Goal: Task Accomplishment & Management: Complete application form

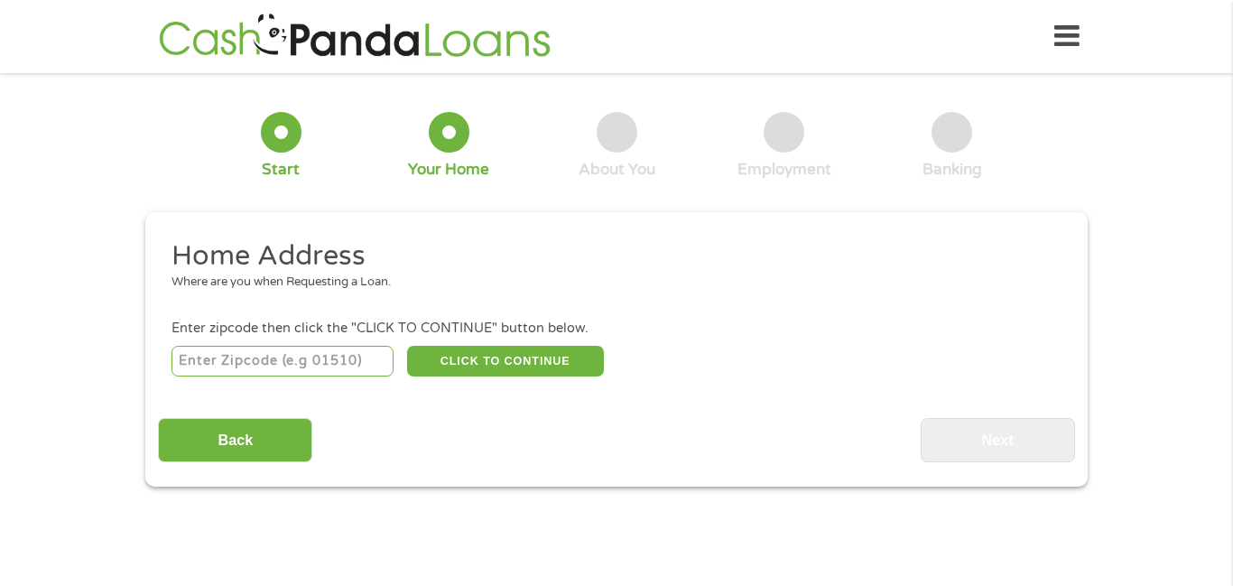
scroll to position [5, 0]
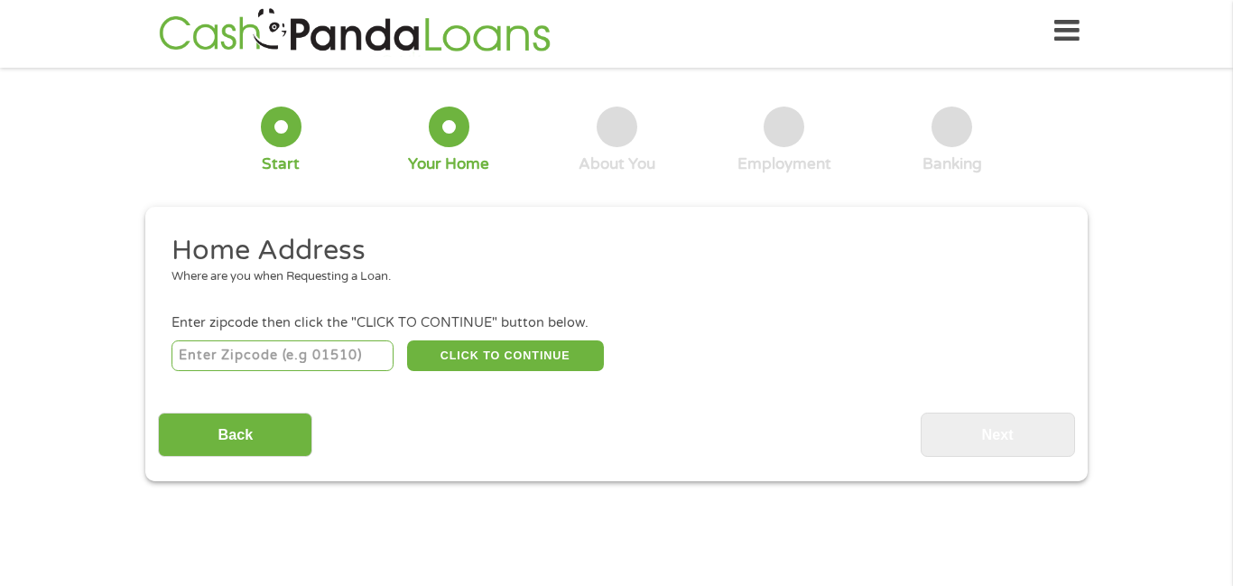
click at [245, 355] on input "number" at bounding box center [283, 355] width 223 height 31
type input "29680"
click at [492, 365] on button "CLICK TO CONTINUE" at bounding box center [505, 355] width 197 height 31
type input "29680"
type input "[GEOGRAPHIC_DATA]"
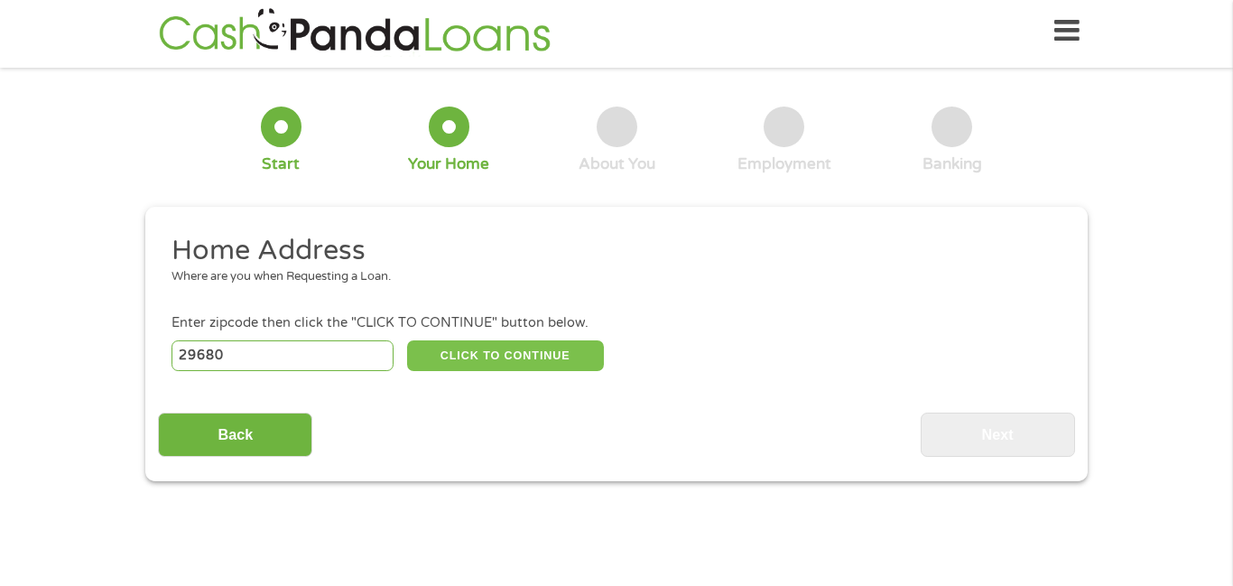
select select "[US_STATE]"
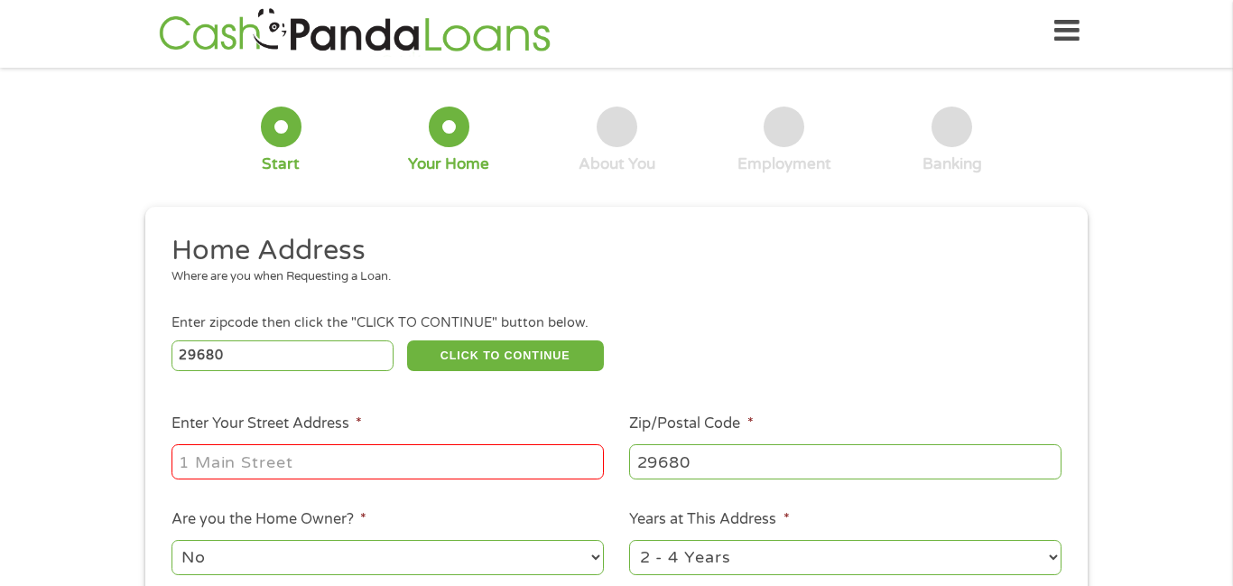
click at [260, 464] on input "Enter Your Street Address *" at bounding box center [388, 461] width 432 height 34
type input "[STREET_ADDRESS]"
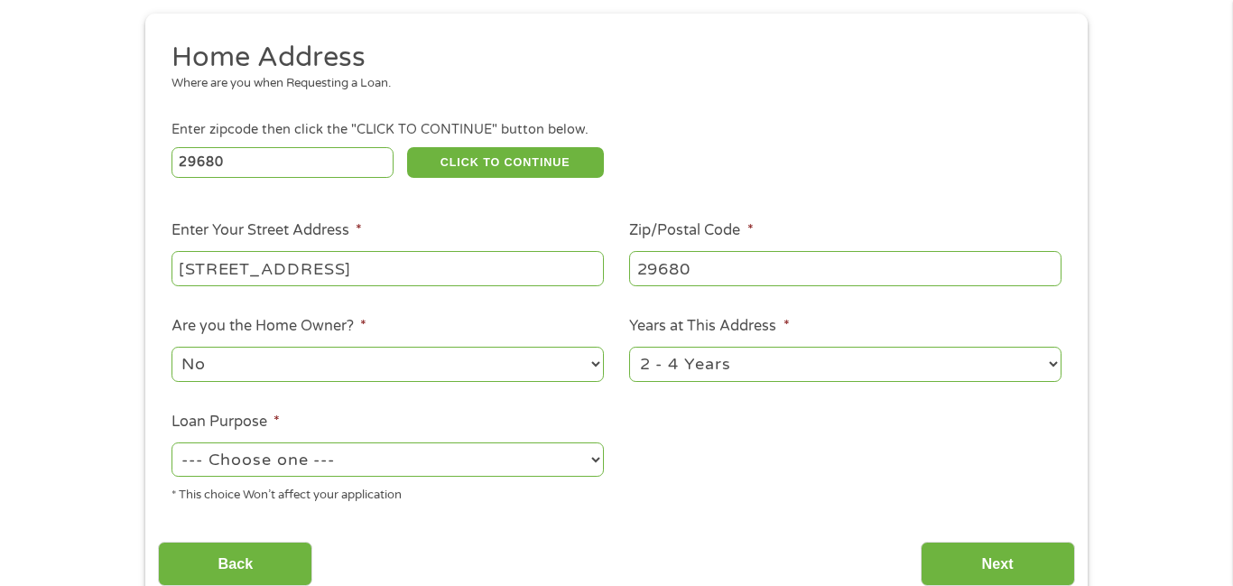
scroll to position [205, 0]
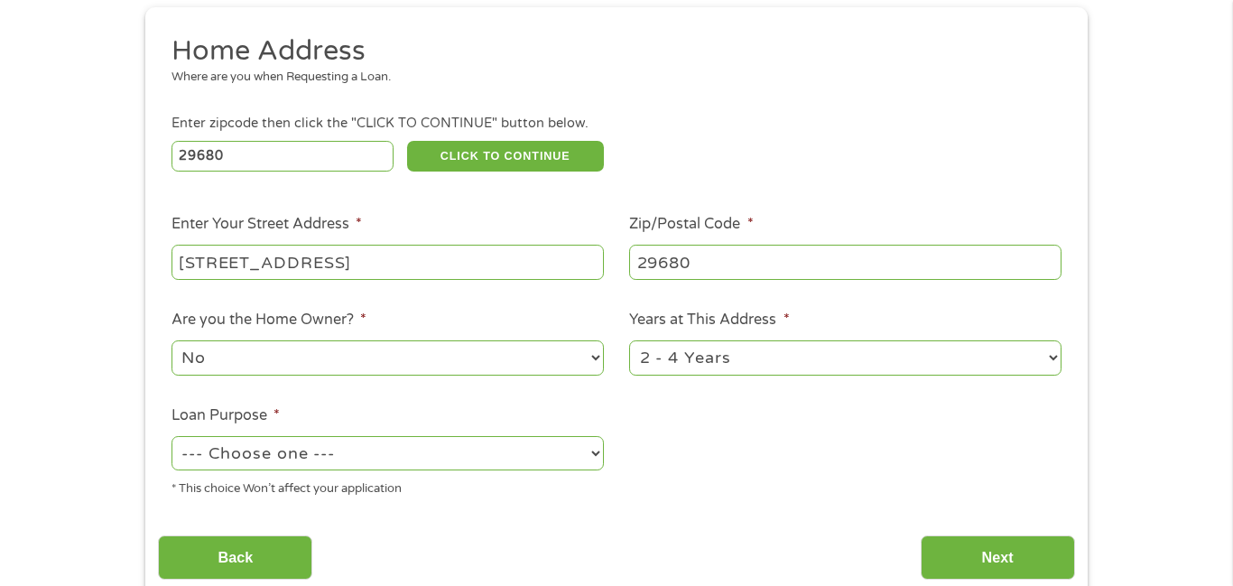
click at [598, 355] on select "No Yes" at bounding box center [388, 357] width 432 height 34
select select "yes"
click at [172, 343] on select "No Yes" at bounding box center [388, 357] width 432 height 34
click at [599, 455] on select "--- Choose one --- Pay Bills Debt Consolidation Home Improvement Major Purchase…" at bounding box center [388, 453] width 432 height 34
select select "other"
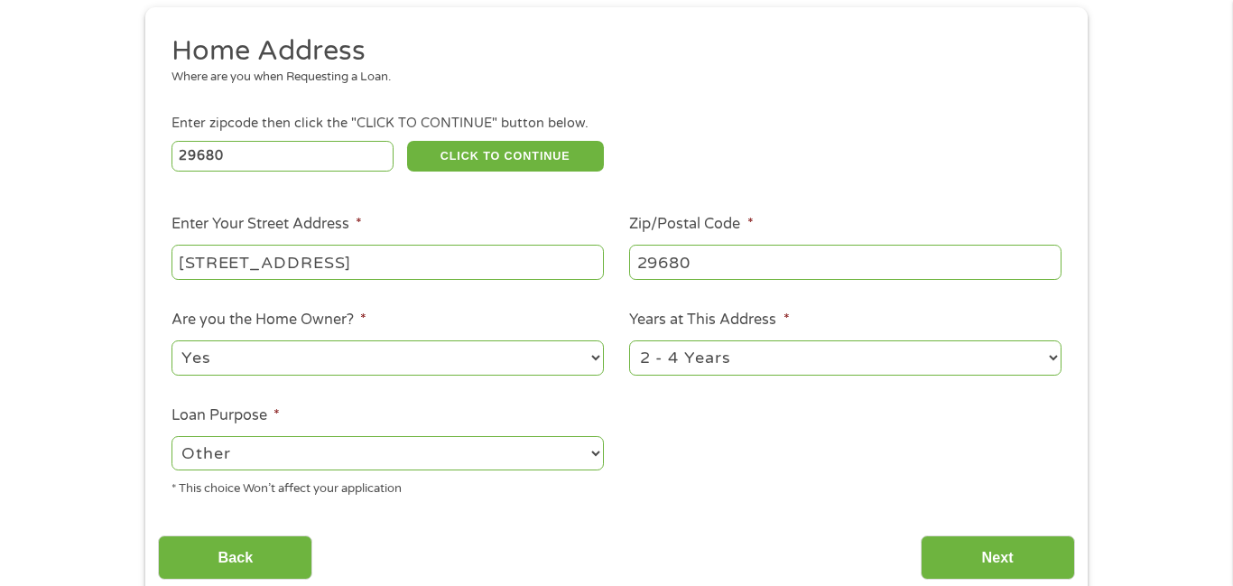
click at [172, 440] on select "--- Choose one --- Pay Bills Debt Consolidation Home Improvement Major Purchase…" at bounding box center [388, 453] width 432 height 34
click at [997, 558] on input "Next" at bounding box center [998, 557] width 154 height 44
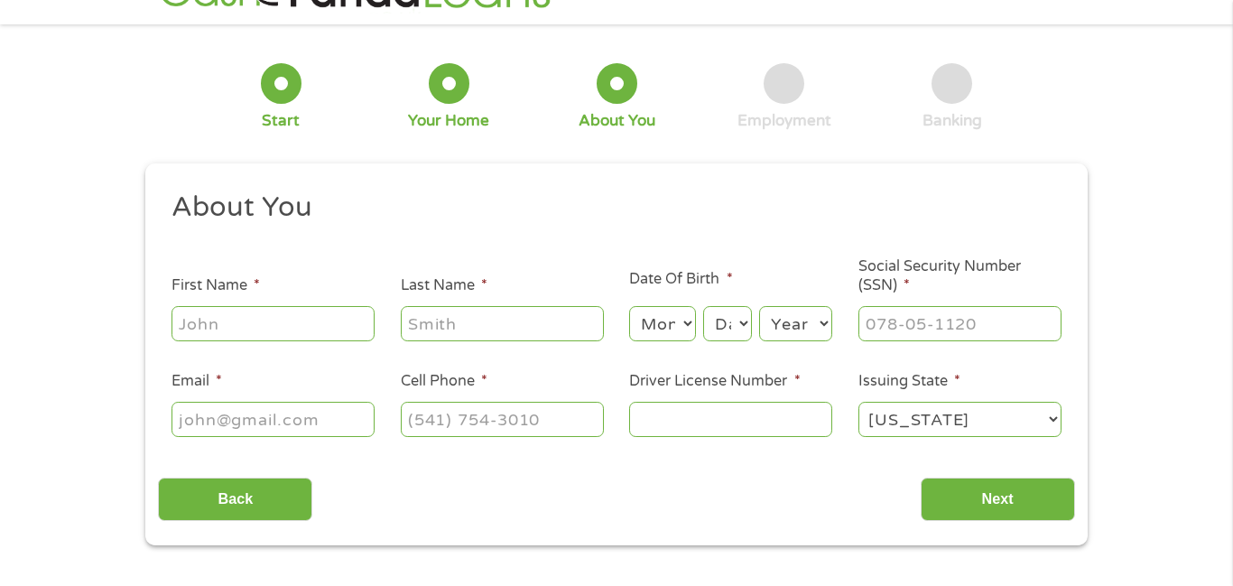
scroll to position [0, 0]
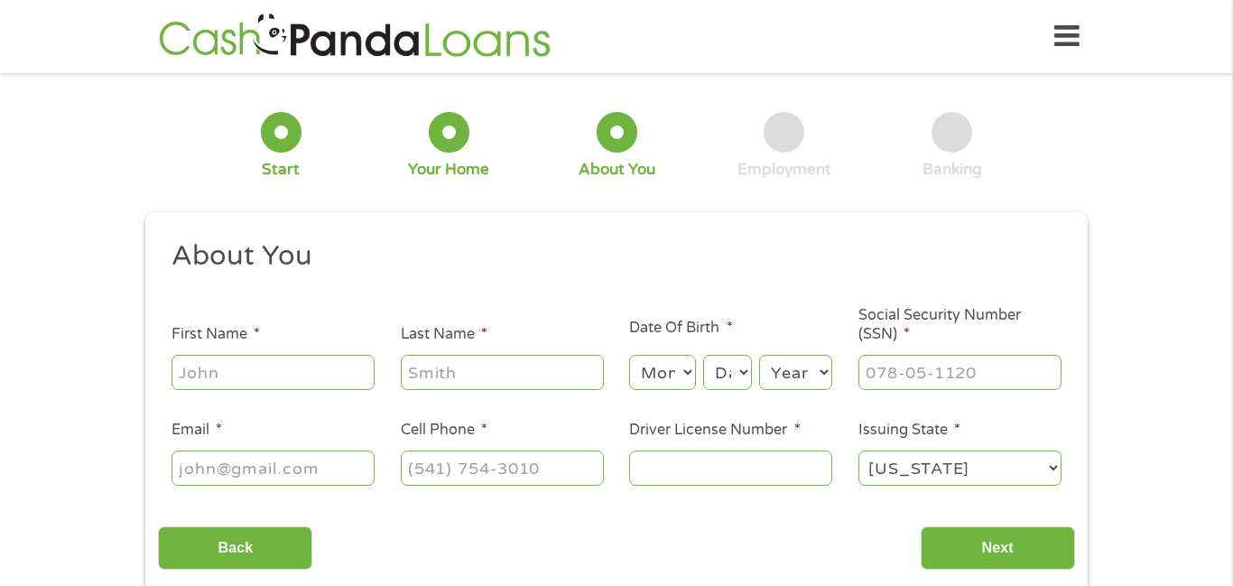
click at [255, 356] on input "First Name *" at bounding box center [273, 372] width 203 height 34
type input "[PERSON_NAME]"
type input "[EMAIL_ADDRESS][DOMAIN_NAME]"
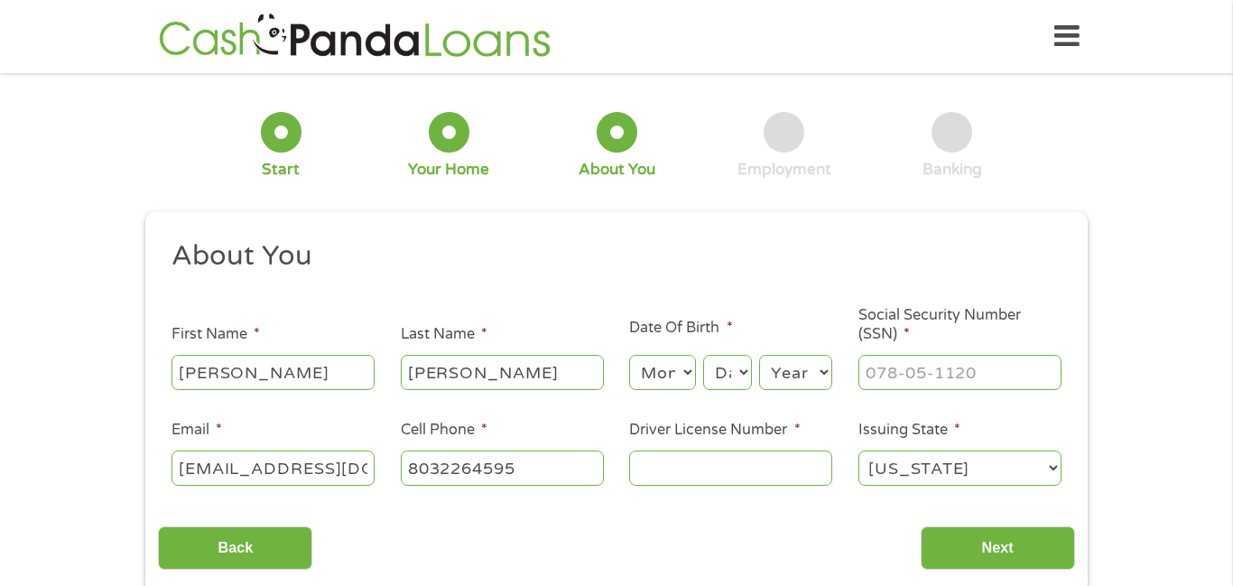
type input "[PHONE_NUMBER]"
click at [683, 369] on select "Month 1 2 3 4 5 6 7 8 9 10 11 12" at bounding box center [662, 372] width 66 height 34
select select "7"
click at [629, 355] on select "Month 1 2 3 4 5 6 7 8 9 10 11 12" at bounding box center [662, 372] width 66 height 34
click at [748, 374] on select "Day 1 2 3 4 5 6 7 8 9 10 11 12 13 14 15 16 17 18 19 20 21 22 23 24 25 26 27 28 …" at bounding box center [727, 372] width 49 height 34
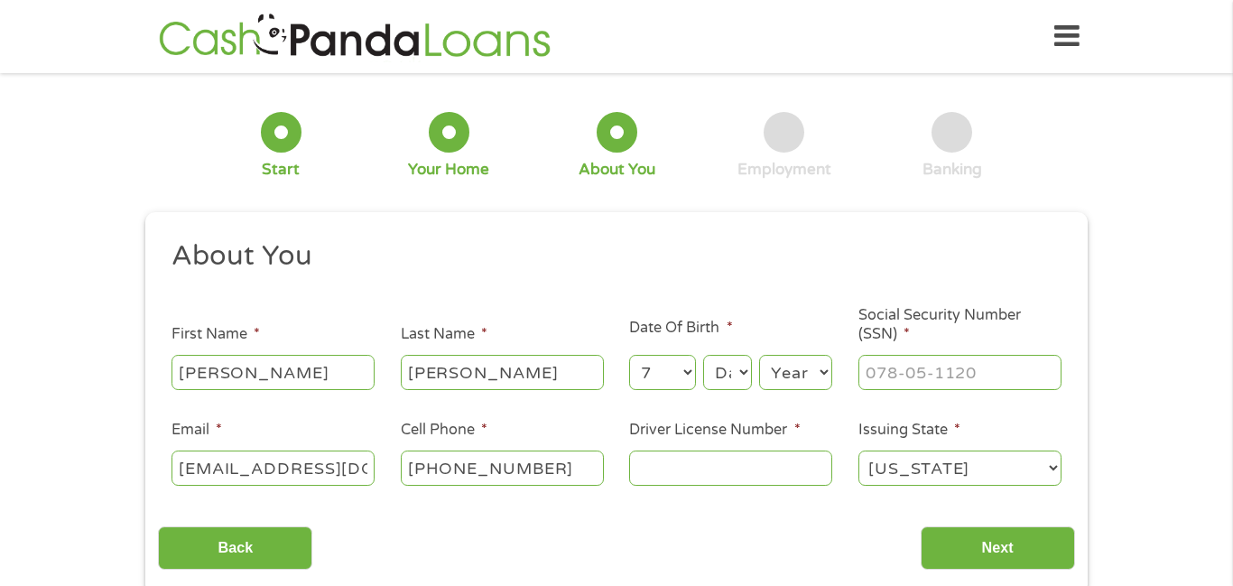
select select "2"
click at [703, 355] on select "Day 1 2 3 4 5 6 7 8 9 10 11 12 13 14 15 16 17 18 19 20 21 22 23 24 25 26 27 28 …" at bounding box center [727, 372] width 49 height 34
click at [797, 367] on select "Year [DATE] 2006 2005 2004 2003 2002 2001 2000 1999 1998 1997 1996 1995 1994 19…" at bounding box center [795, 372] width 73 height 34
click at [759, 355] on select "Year [DATE] 2006 2005 2004 2003 2002 2001 2000 1999 1998 1997 1996 1995 1994 19…" at bounding box center [795, 372] width 73 height 34
click at [821, 387] on select "Year [DATE] 2006 2005 2004 2003 2002 2001 2000 1999 1998 1997 1996 1995 1994 19…" at bounding box center [795, 372] width 73 height 34
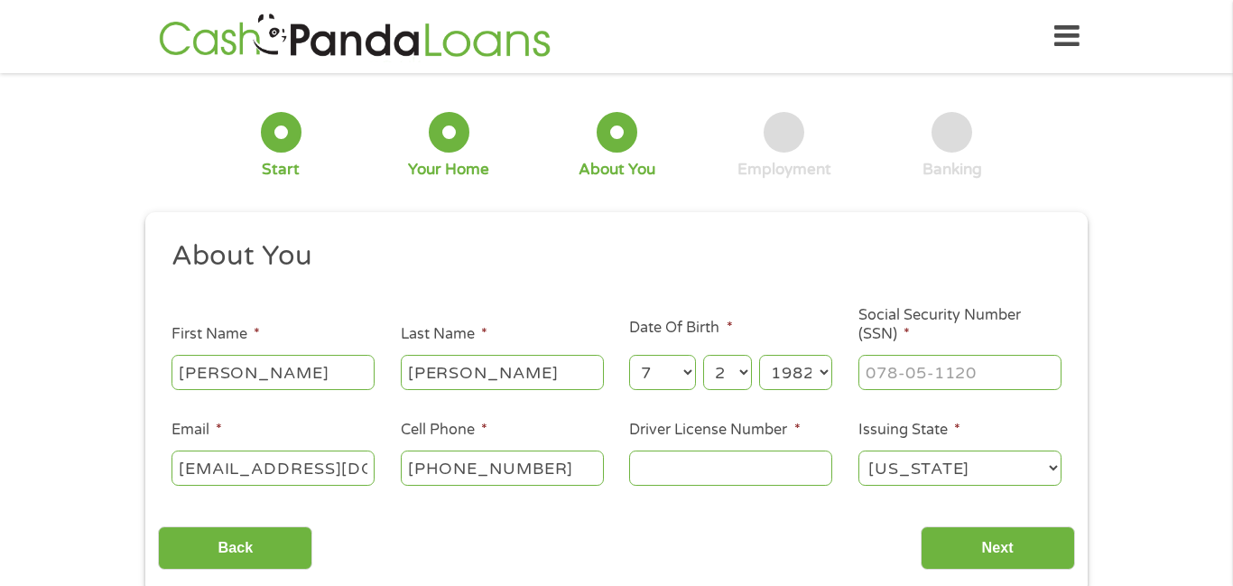
select select "1983"
click at [759, 355] on select "Year [DATE] 2006 2005 2004 2003 2002 2001 2000 1999 1998 1997 1996 1995 1994 19…" at bounding box center [795, 372] width 73 height 34
click at [890, 378] on input "___-__-____" at bounding box center [959, 372] width 203 height 34
type input "250-57-7679"
click at [655, 462] on input "Driver License Number *" at bounding box center [730, 467] width 203 height 34
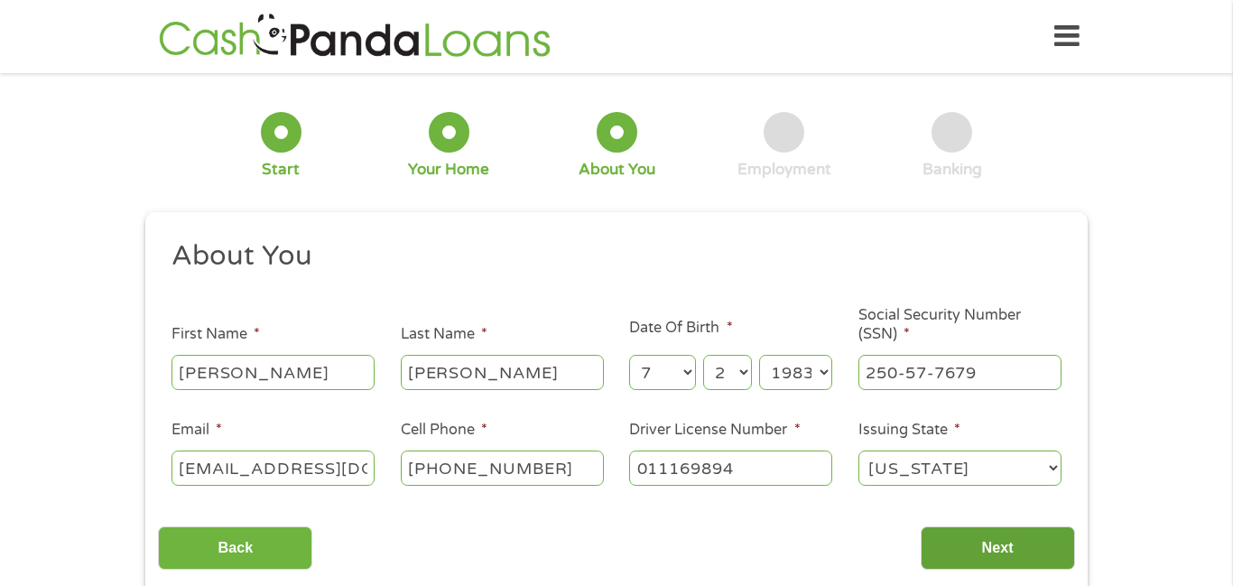
type input "011169894"
click at [1006, 556] on input "Next" at bounding box center [998, 548] width 154 height 44
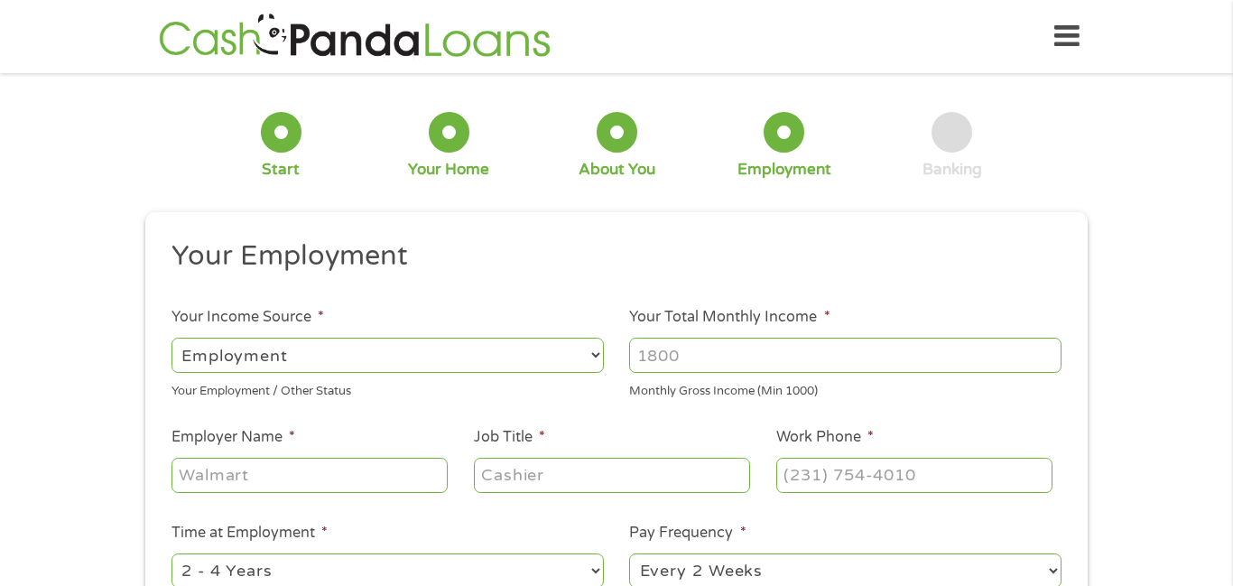
scroll to position [5, 0]
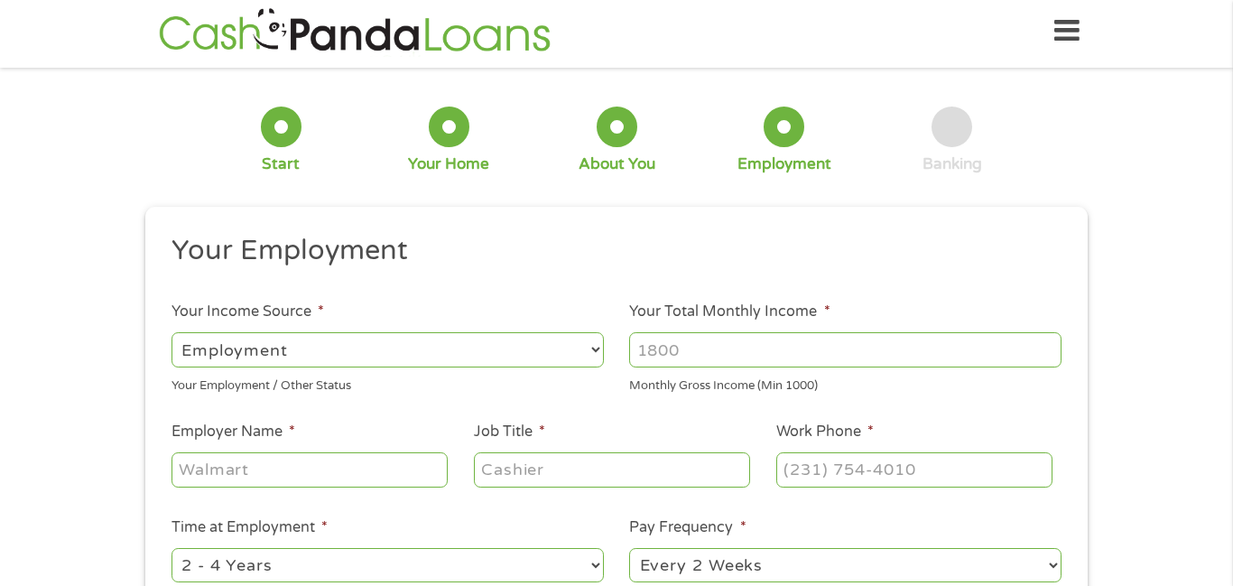
click at [595, 348] on select "--- Choose one --- Employment [DEMOGRAPHIC_DATA] Benefits" at bounding box center [388, 349] width 432 height 34
click at [172, 332] on select "--- Choose one --- Employment [DEMOGRAPHIC_DATA] Benefits" at bounding box center [388, 349] width 432 height 34
click at [831, 357] on input "Your Total Monthly Income *" at bounding box center [845, 349] width 432 height 34
type input "3500"
click at [348, 485] on input "Employer Name *" at bounding box center [310, 469] width 276 height 34
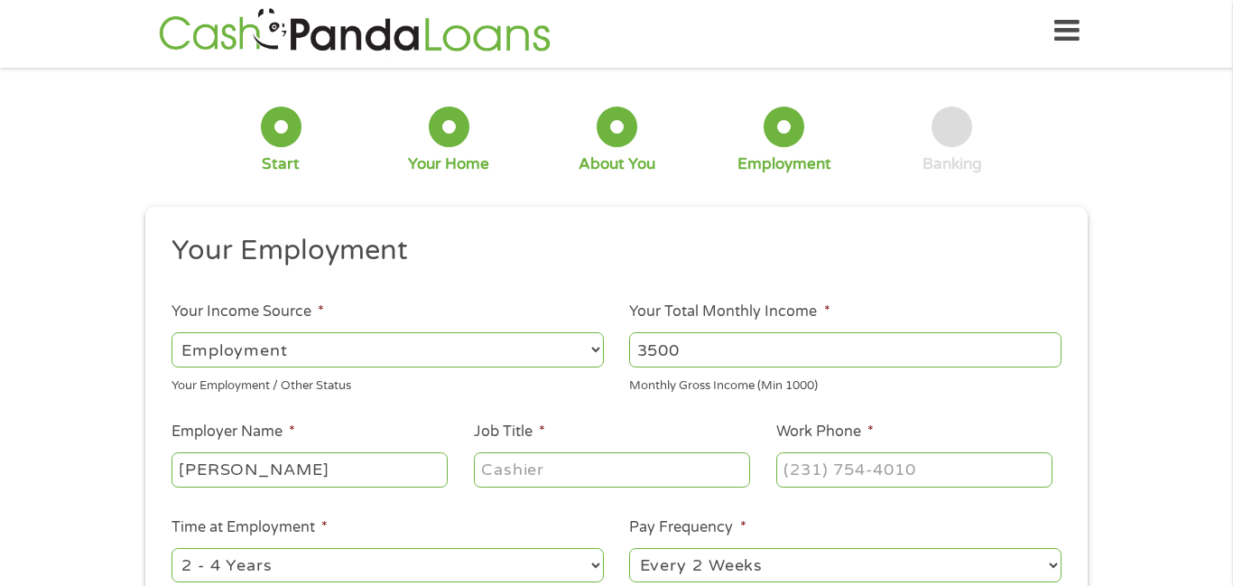
type input "[PERSON_NAME]"
click at [521, 480] on input "Job Title *" at bounding box center [612, 469] width 276 height 34
type input "CNA"
click at [918, 476] on input "(___) ___-____" at bounding box center [914, 469] width 276 height 34
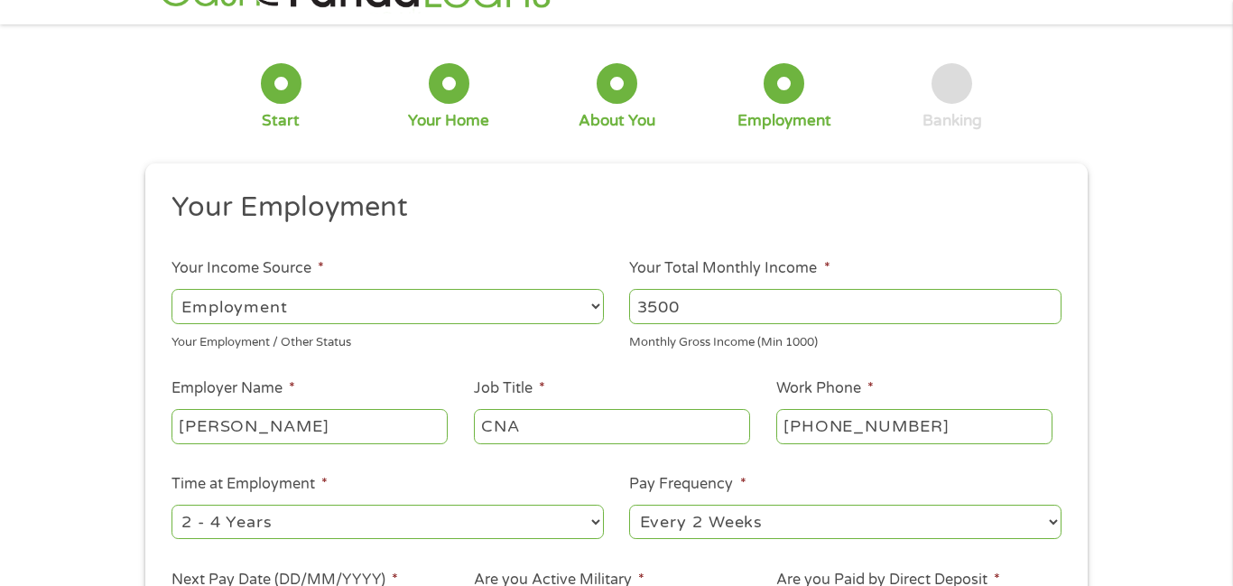
scroll to position [41, 0]
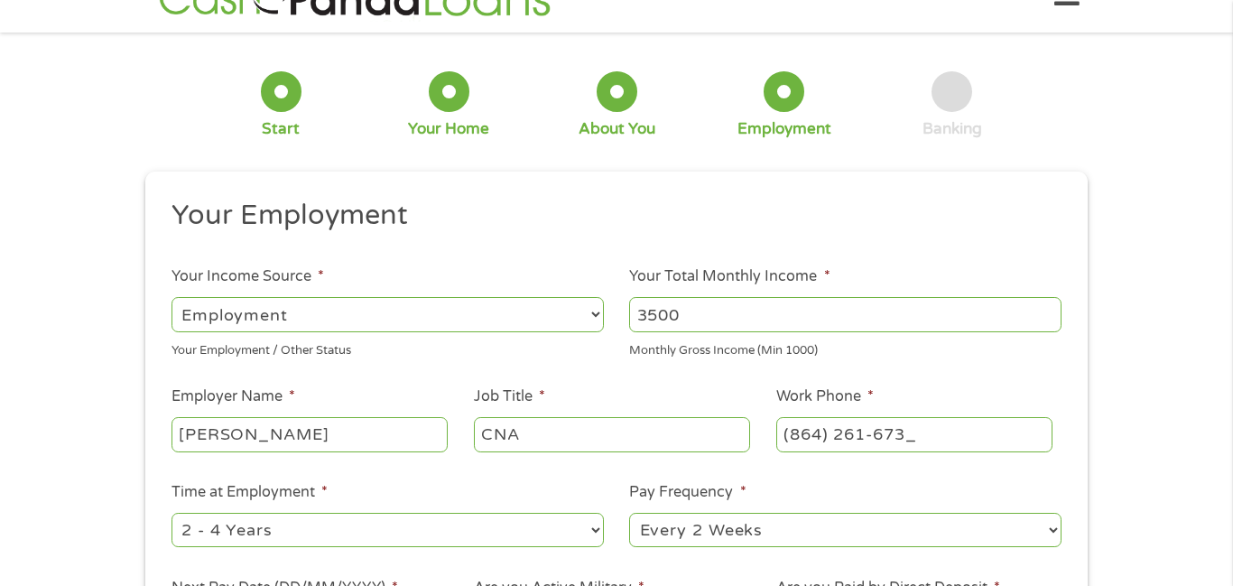
type input "[PHONE_NUMBER]"
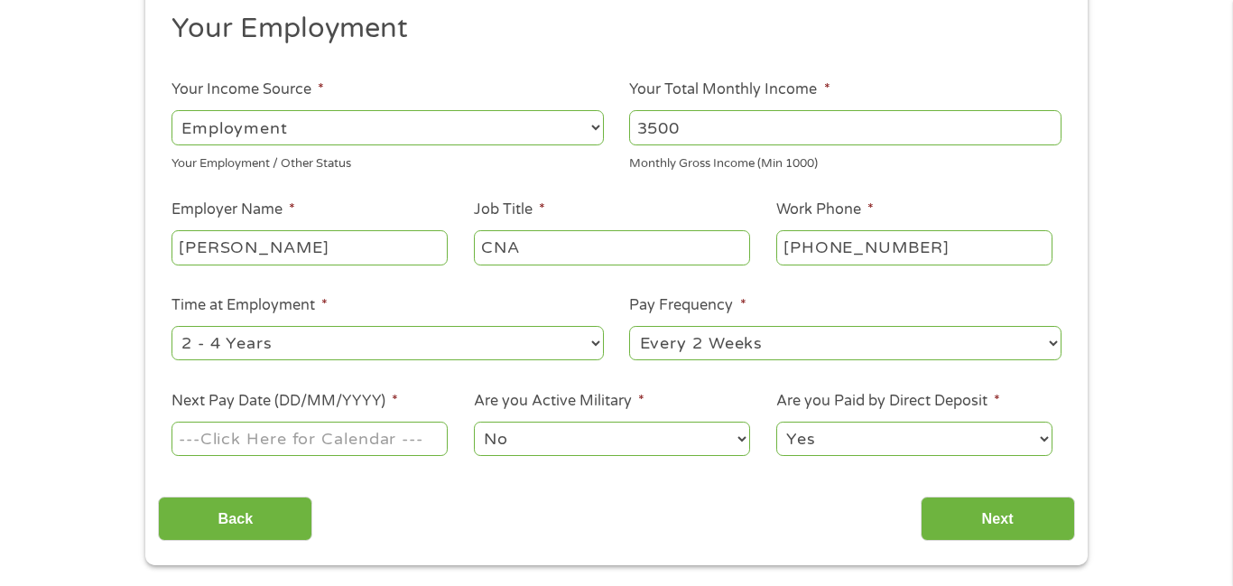
scroll to position [265, 0]
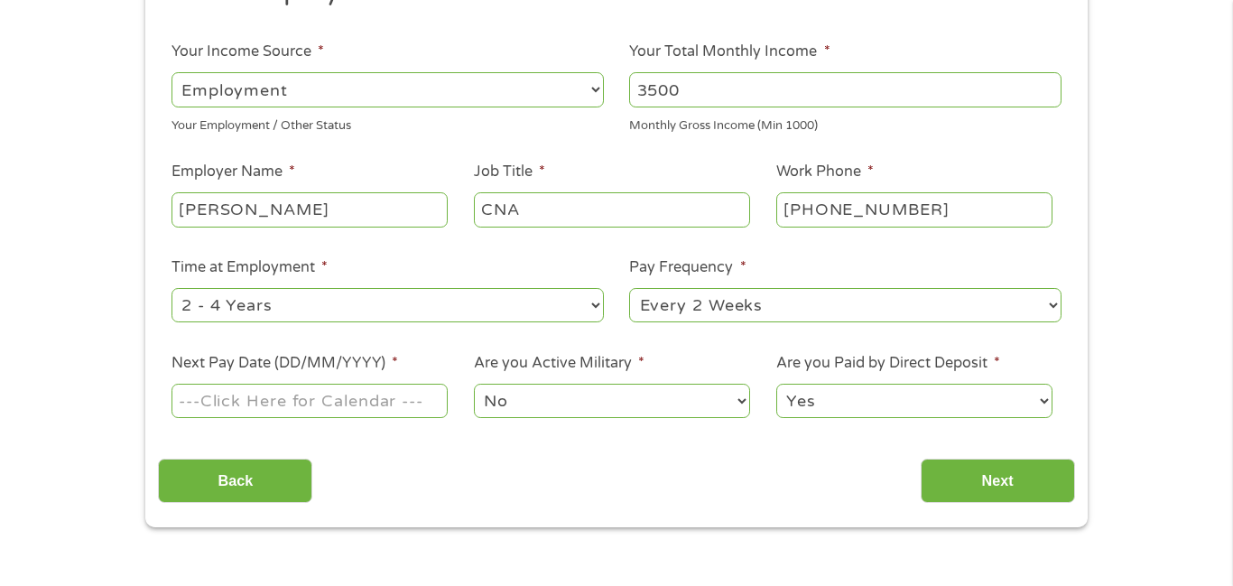
click at [598, 310] on select "--- Choose one --- 1 Year or less 1 - 2 Years 2 - 4 Years Over 4 Years" at bounding box center [388, 305] width 432 height 34
select select "24months"
click at [172, 291] on select "--- Choose one --- 1 Year or less 1 - 2 Years 2 - 4 Years Over 4 Years" at bounding box center [388, 305] width 432 height 34
click at [1043, 305] on select "--- Choose one --- Every 2 Weeks Every Week Monthly Semi-Monthly" at bounding box center [845, 305] width 432 height 34
select select "weekly"
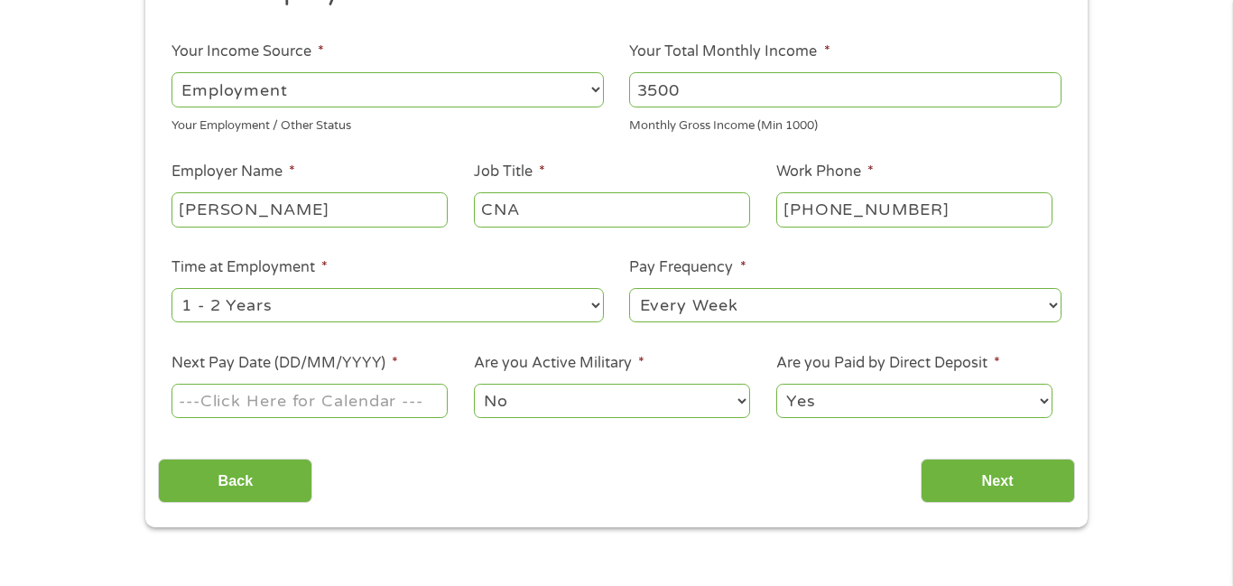
click at [629, 291] on select "--- Choose one --- Every 2 Weeks Every Week Monthly Semi-Monthly" at bounding box center [845, 305] width 432 height 34
click at [248, 400] on input "Next Pay Date (DD/MM/YYYY) *" at bounding box center [310, 401] width 276 height 34
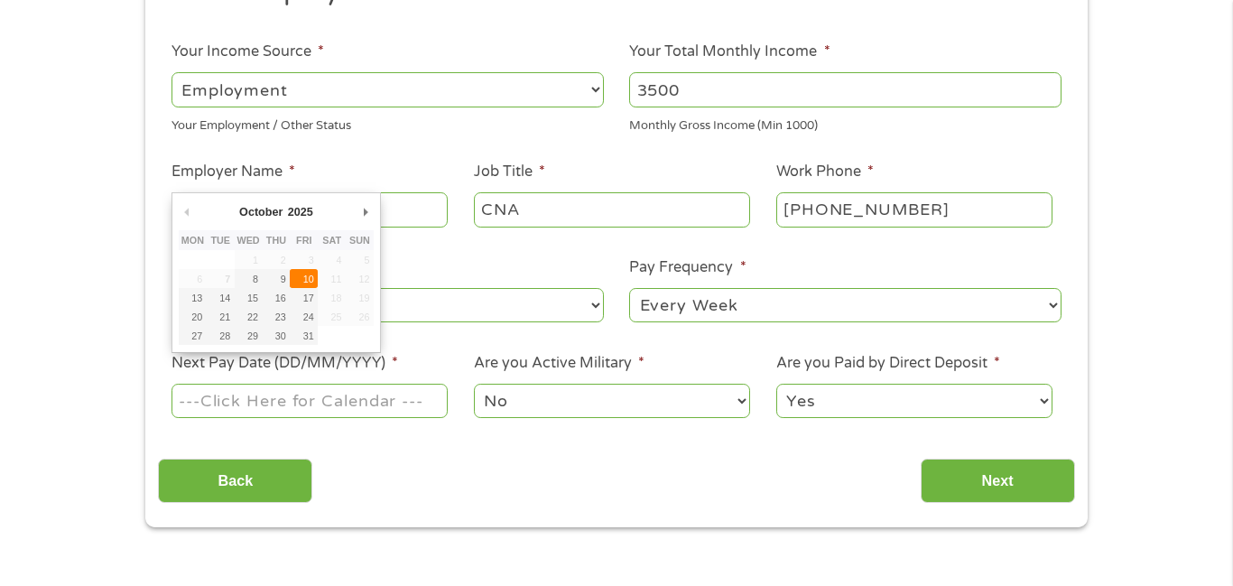
type input "[DATE]"
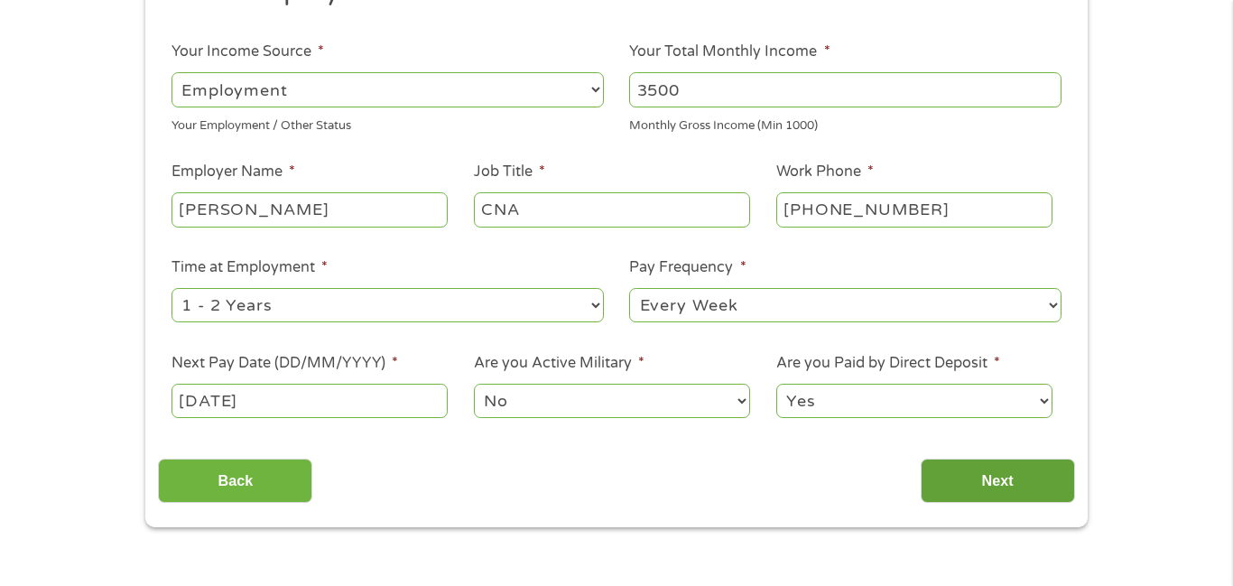
click at [1006, 477] on input "Next" at bounding box center [998, 481] width 154 height 44
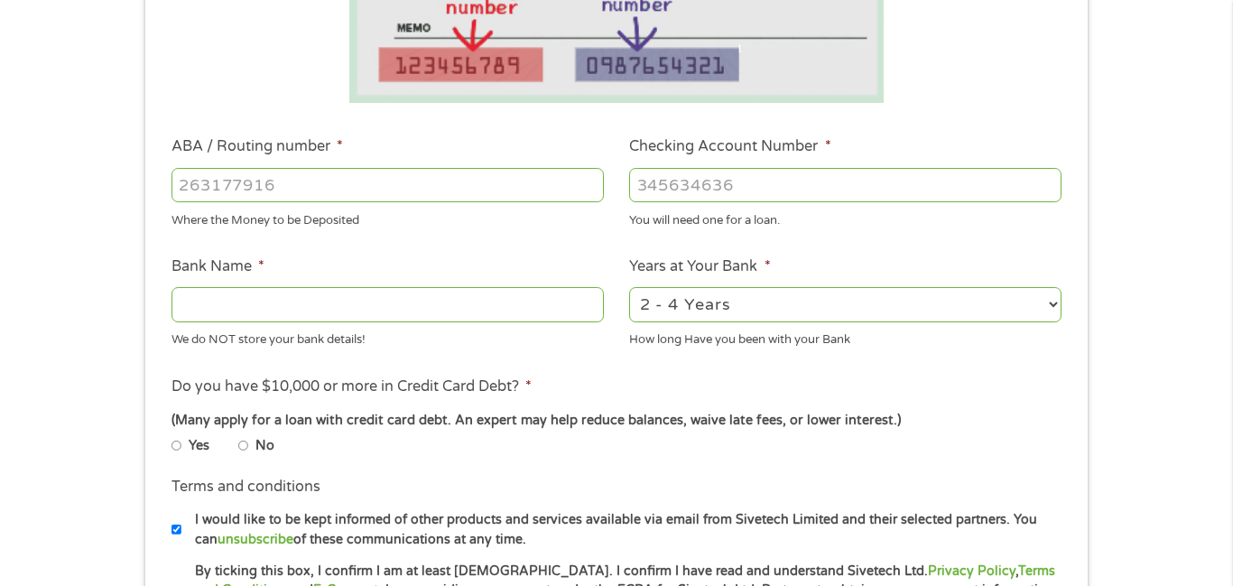
scroll to position [451, 0]
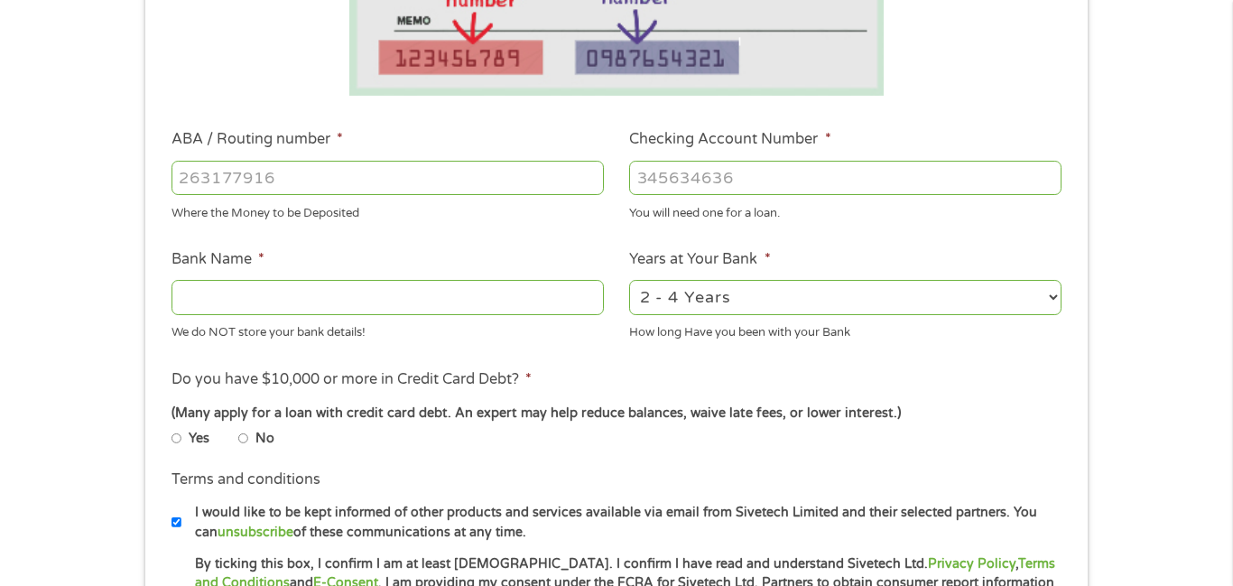
click at [228, 179] on input "ABA / Routing number *" at bounding box center [388, 178] width 432 height 34
type input "072000326"
type input "JPMORGAN CHASE BANK NA"
type input "072000326"
click at [653, 189] on input "Checking Account Number *" at bounding box center [845, 178] width 432 height 34
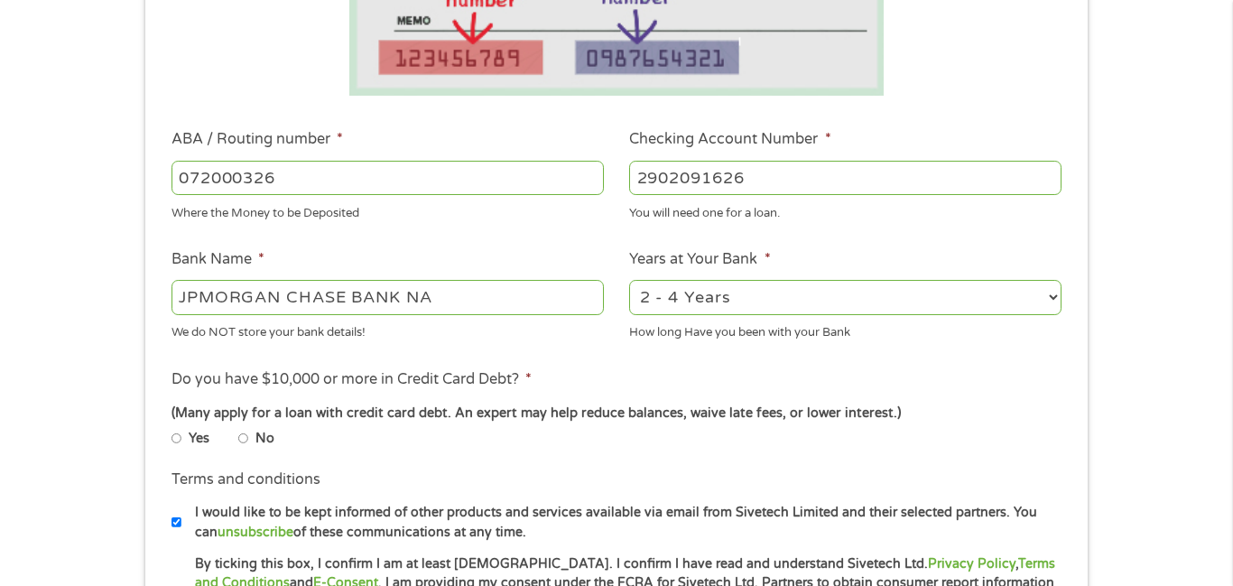
type input "2902091626"
click at [1052, 293] on select "2 - 4 Years 6 - 12 Months 1 - 2 Years Over 4 Years" at bounding box center [845, 297] width 432 height 34
select select "24months"
click at [629, 281] on select "2 - 4 Years 6 - 12 Months 1 - 2 Years Over 4 Years" at bounding box center [845, 297] width 432 height 34
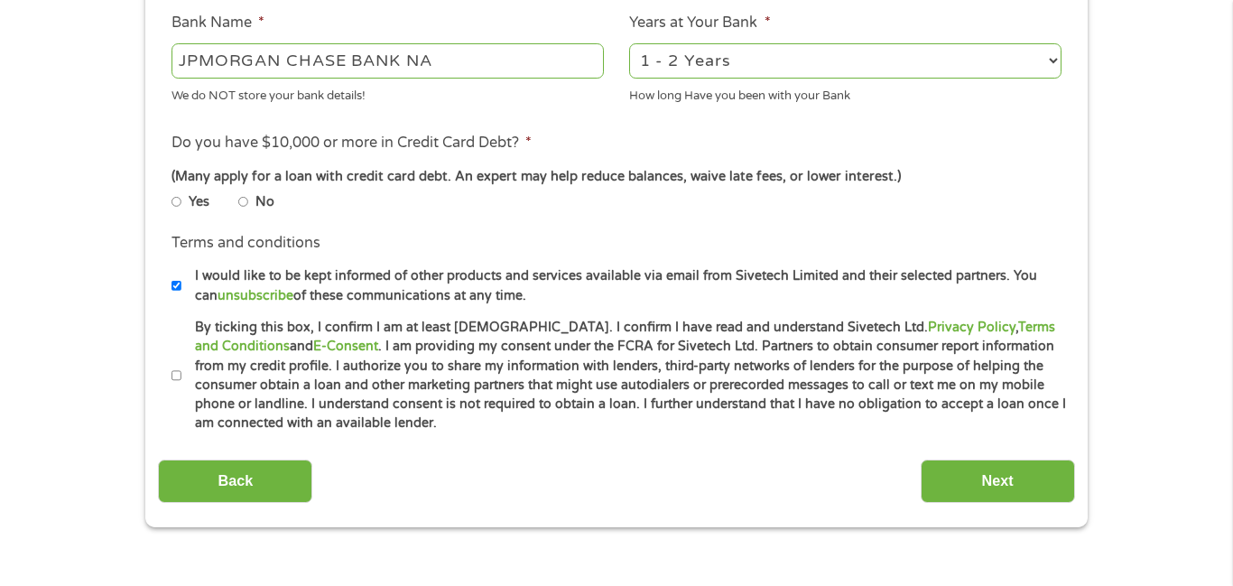
scroll to position [687, 0]
click at [243, 203] on input "No" at bounding box center [243, 203] width 11 height 11
radio input "true"
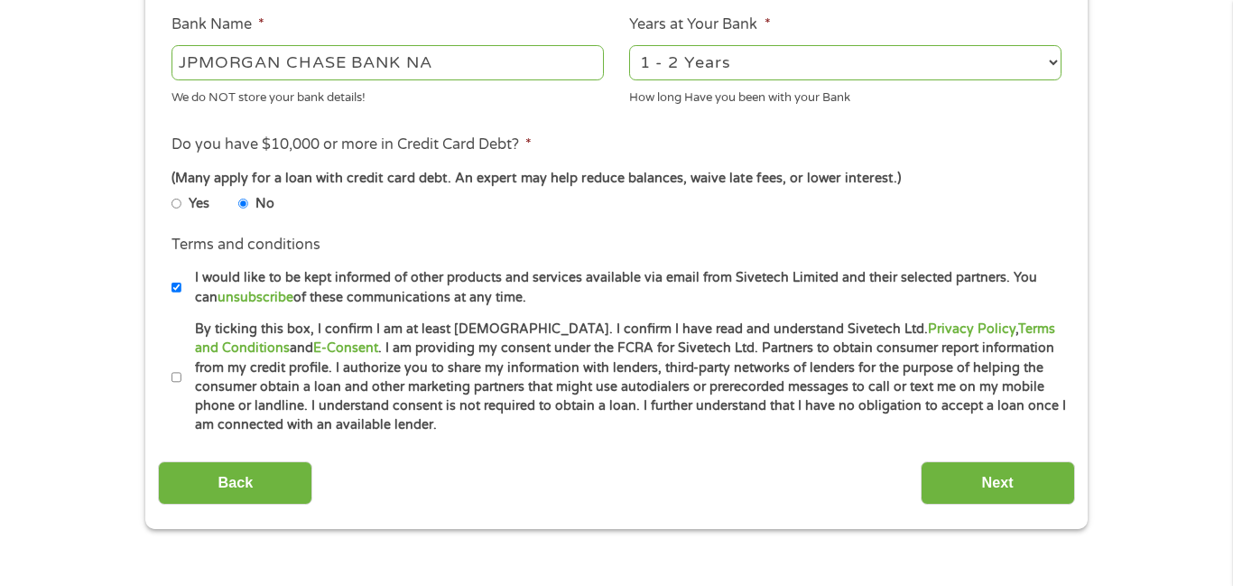
click at [189, 376] on label "By ticking this box, I confirm I am at least [DEMOGRAPHIC_DATA]. I confirm I ha…" at bounding box center [623, 378] width 885 height 116
click at [182, 376] on input "By ticking this box, I confirm I am at least [DEMOGRAPHIC_DATA]. I confirm I ha…" at bounding box center [177, 377] width 11 height 11
checkbox input "true"
click at [1039, 485] on input "Next" at bounding box center [998, 483] width 154 height 44
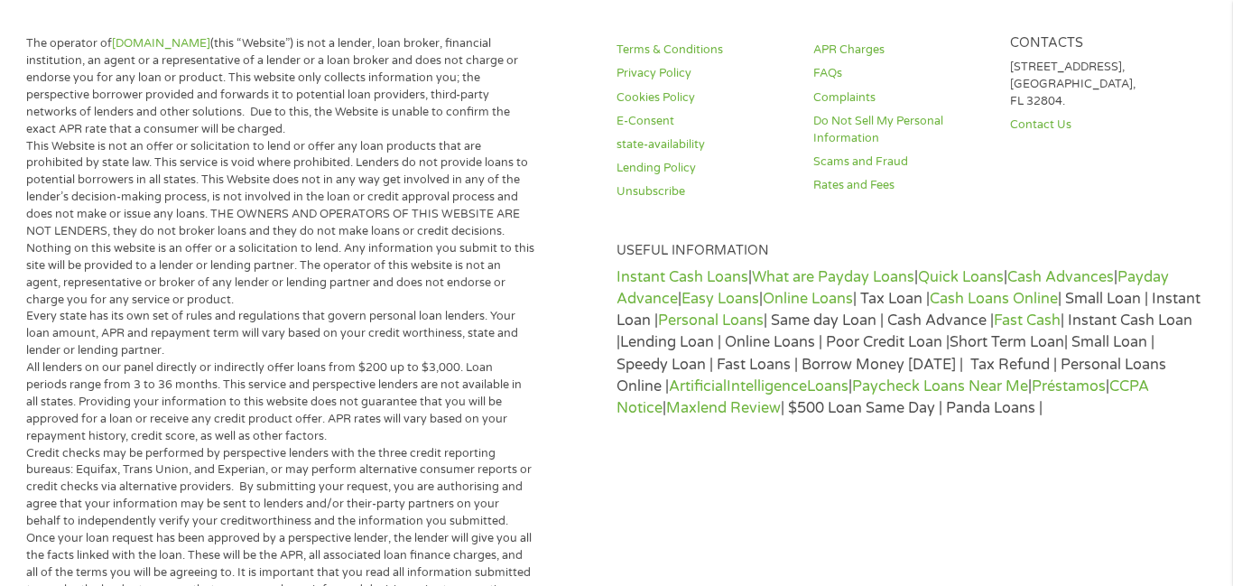
scroll to position [0, 0]
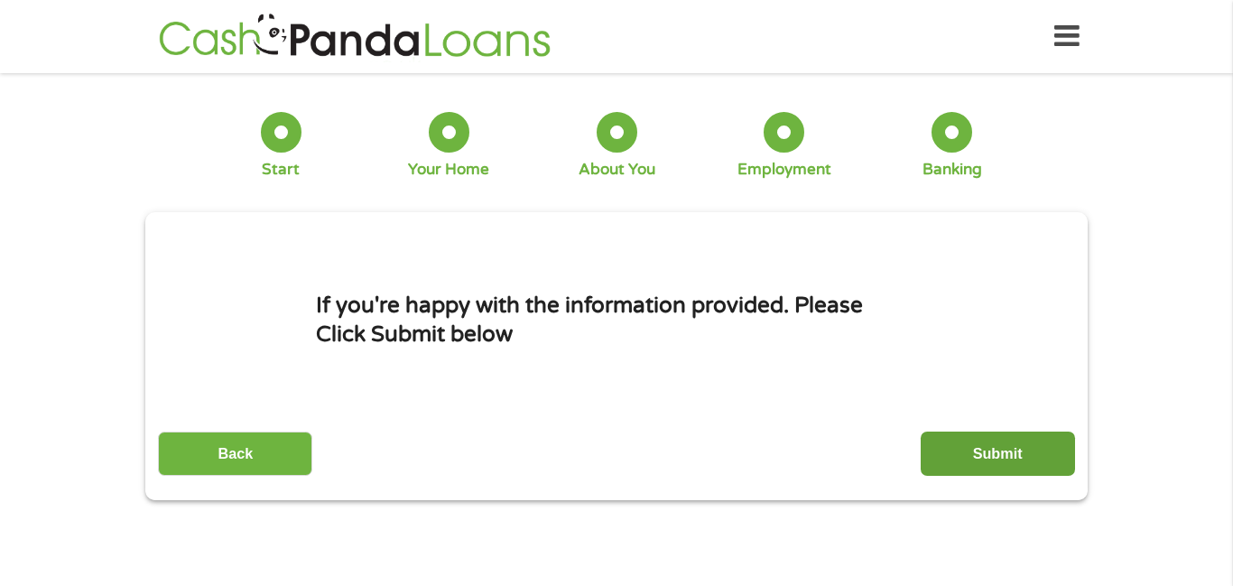
click at [990, 442] on input "Submit" at bounding box center [998, 453] width 154 height 44
